Goal: Check status

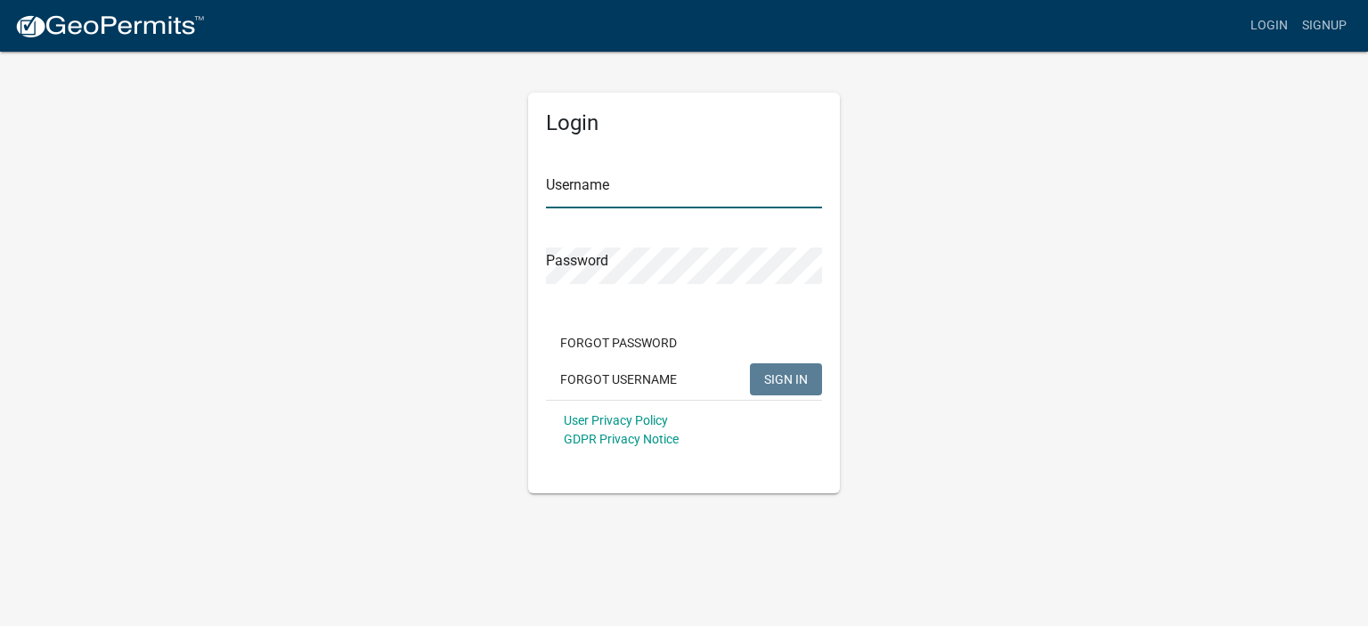
click at [565, 174] on input "Username" at bounding box center [684, 190] width 276 height 37
type input "[EMAIL_ADDRESS][DOMAIN_NAME]"
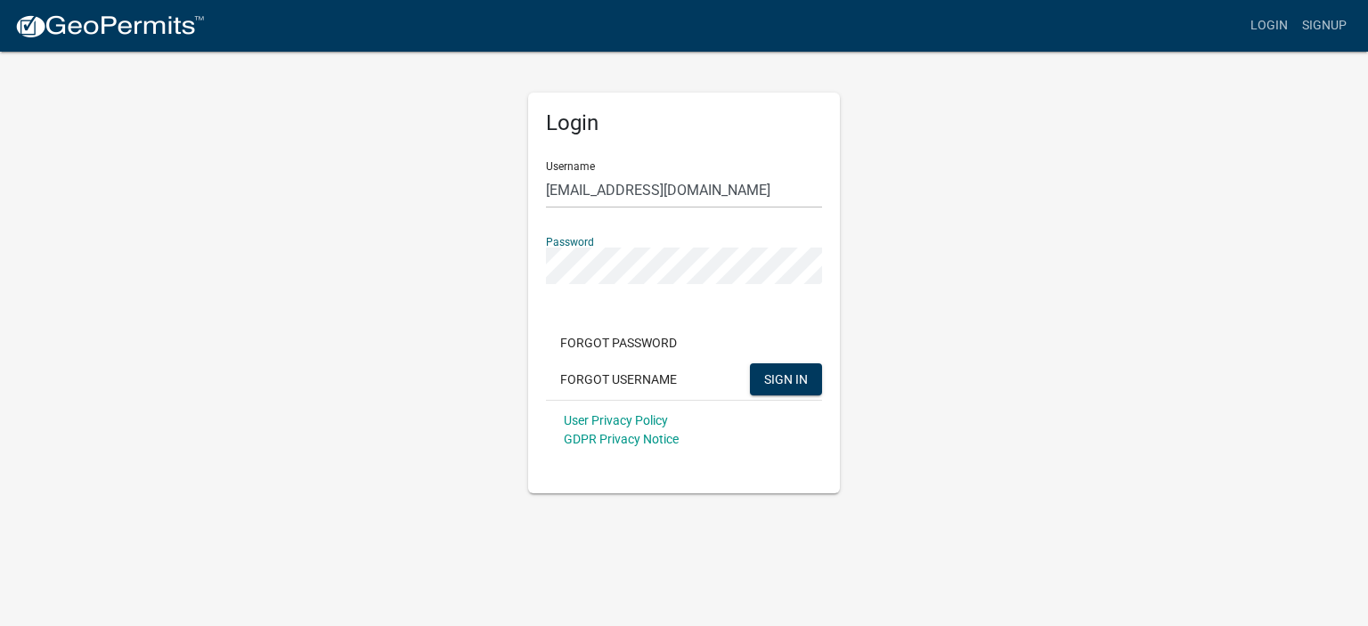
click at [750, 363] on button "SIGN IN" at bounding box center [786, 379] width 72 height 32
